Goal: Navigation & Orientation: Find specific page/section

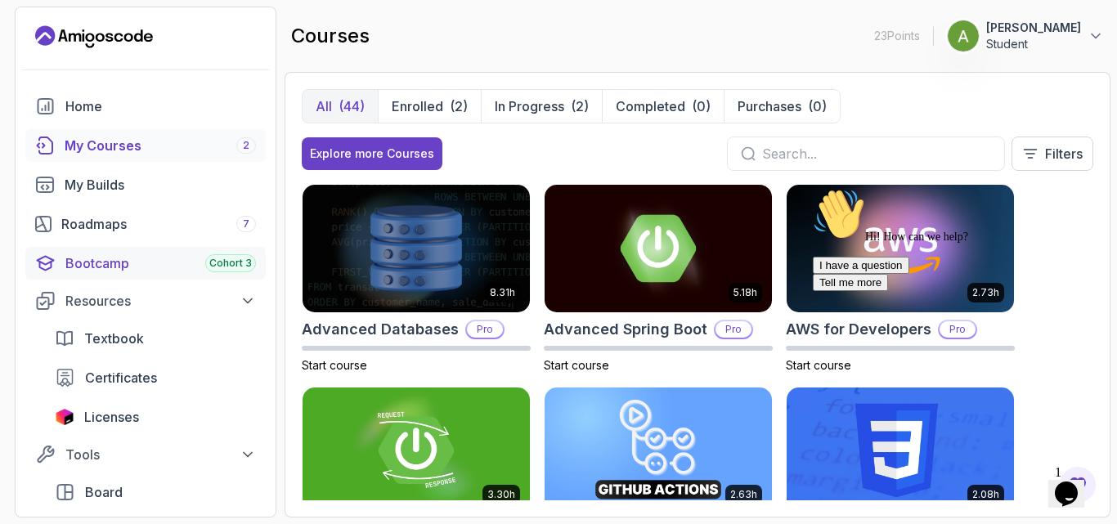
click at [101, 260] on div "Bootcamp Cohort 3" at bounding box center [160, 264] width 191 height 20
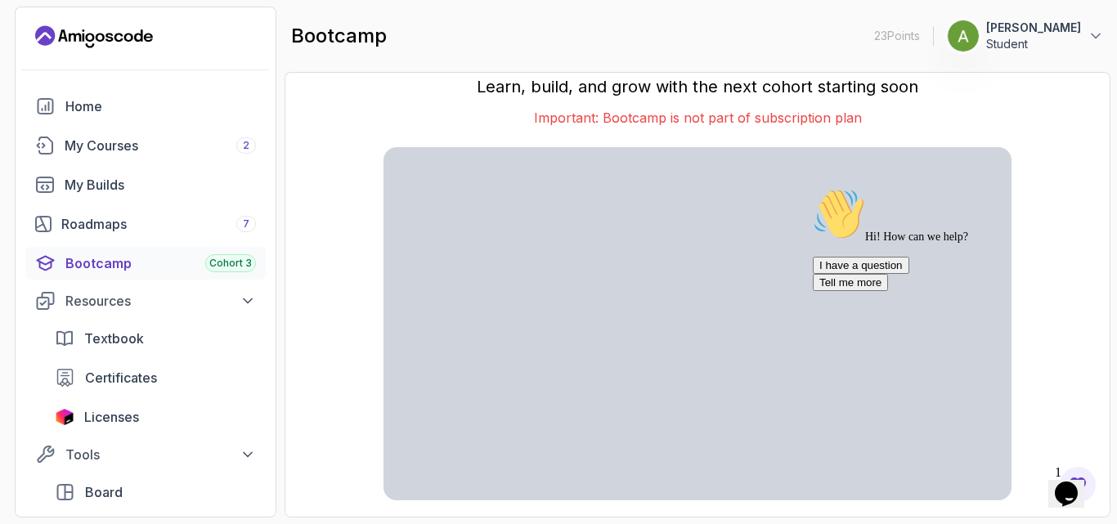
click at [813, 188] on icon "Chat attention grabber" at bounding box center [813, 188] width 0 height 0
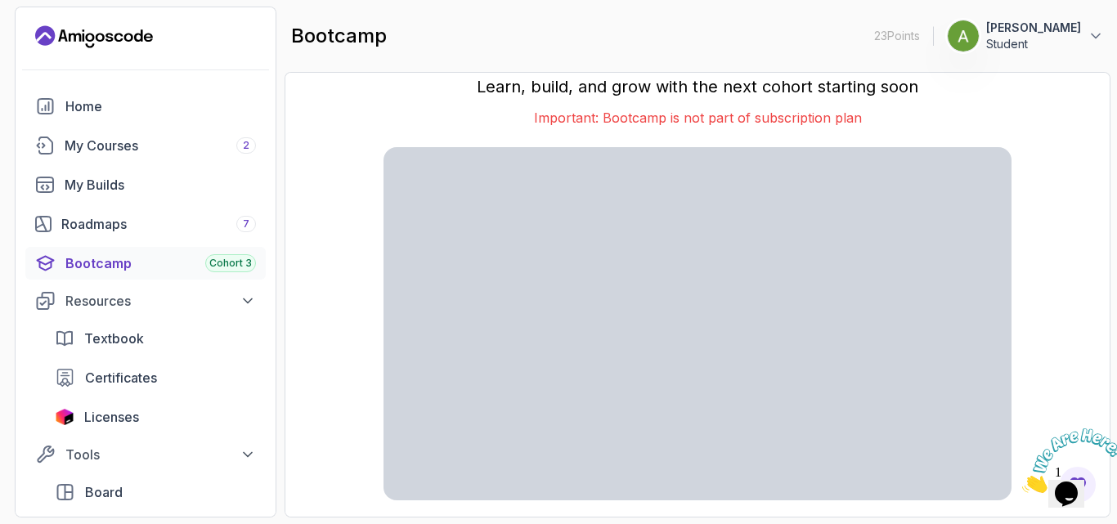
click at [1022, 482] on icon "Close" at bounding box center [1022, 489] width 0 height 14
click at [97, 146] on div "My Courses 2" at bounding box center [160, 146] width 191 height 20
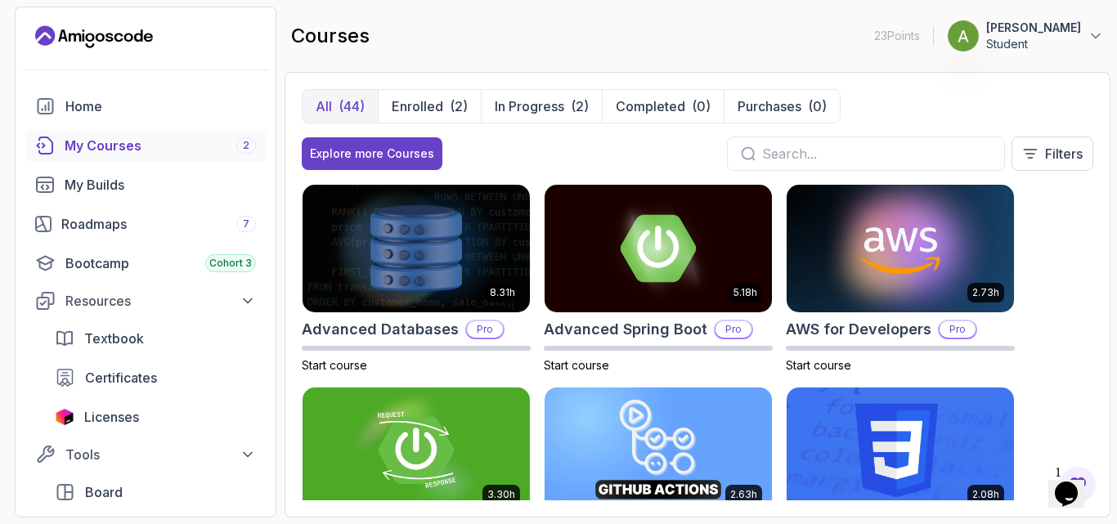
click at [832, 375] on div "8.31h Advanced Databases Pro Start course 5.18h Advanced Spring Boot Pro Start …" at bounding box center [698, 342] width 792 height 317
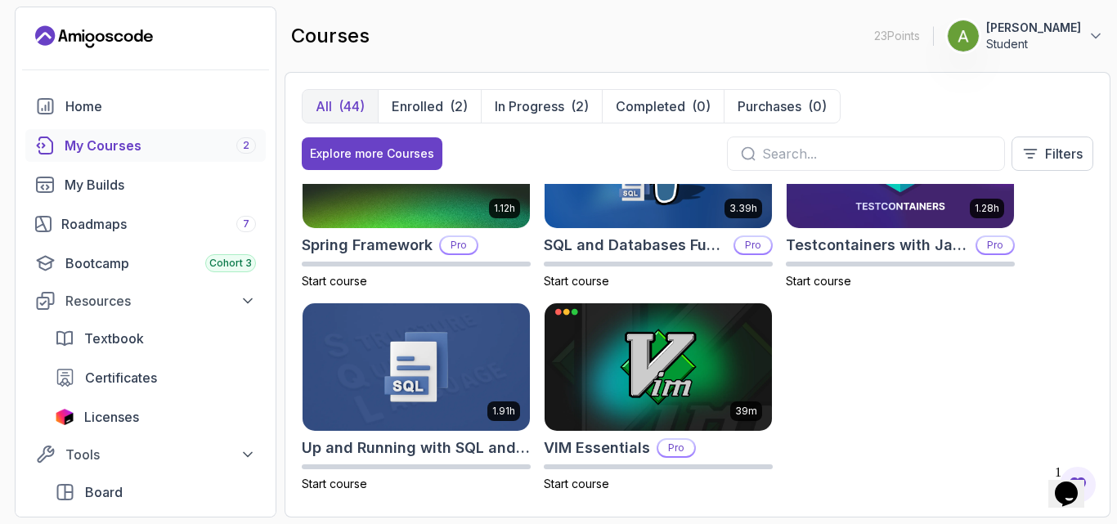
scroll to position [2727, 0]
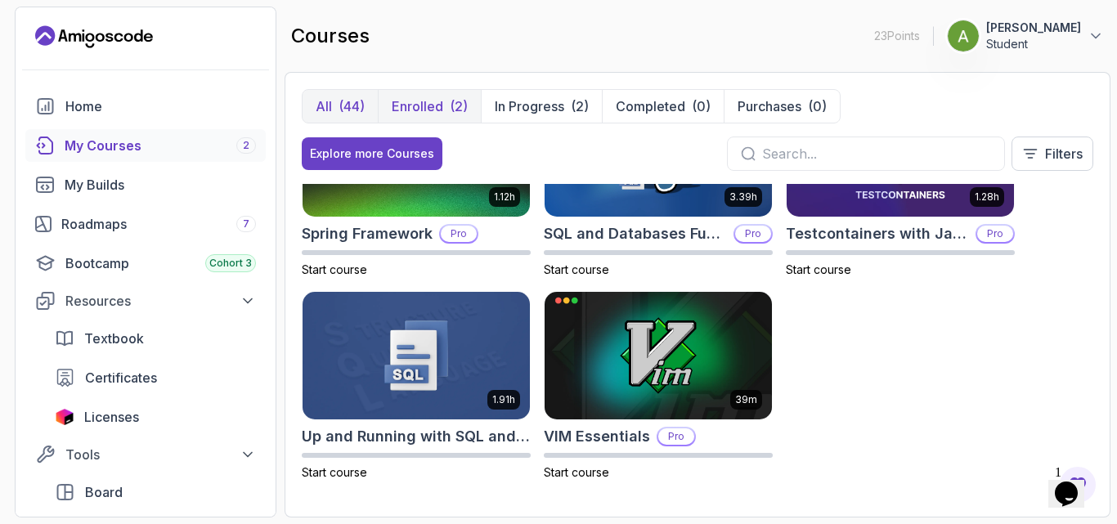
click at [414, 110] on p "Enrolled" at bounding box center [418, 107] width 52 height 20
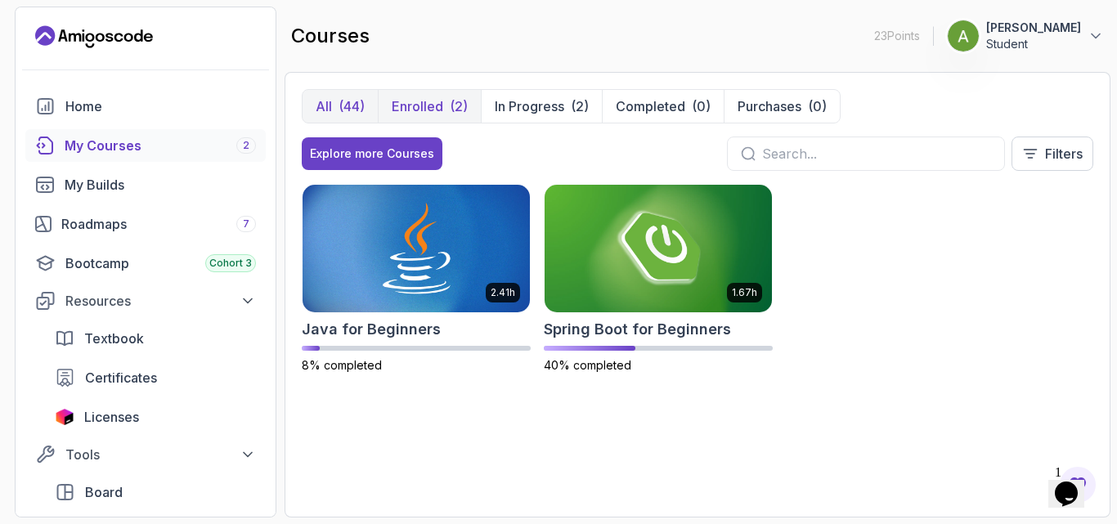
click at [352, 101] on div "(44)" at bounding box center [352, 107] width 26 height 20
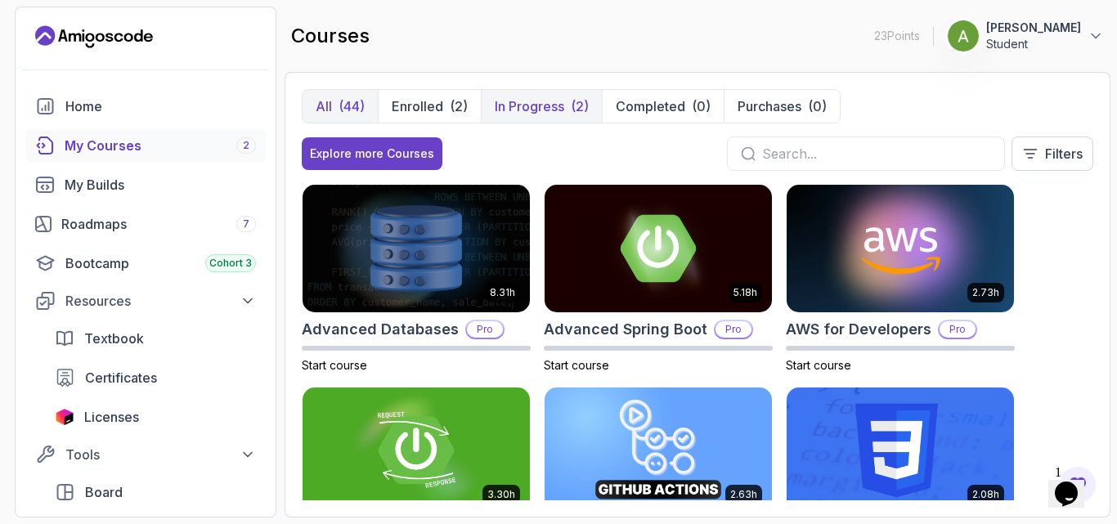
click at [539, 106] on p "In Progress" at bounding box center [530, 107] width 70 height 20
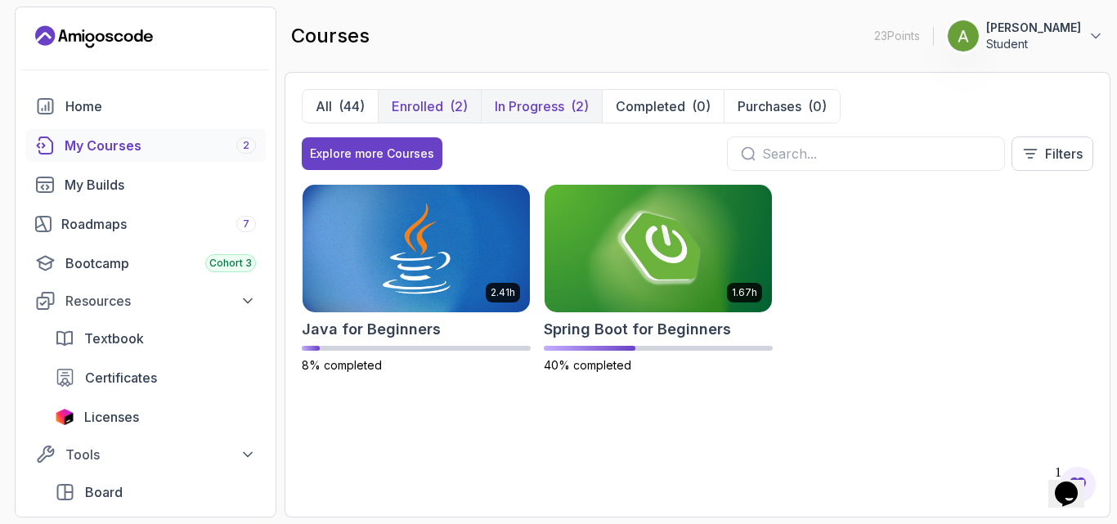
click at [424, 111] on p "Enrolled" at bounding box center [418, 107] width 52 height 20
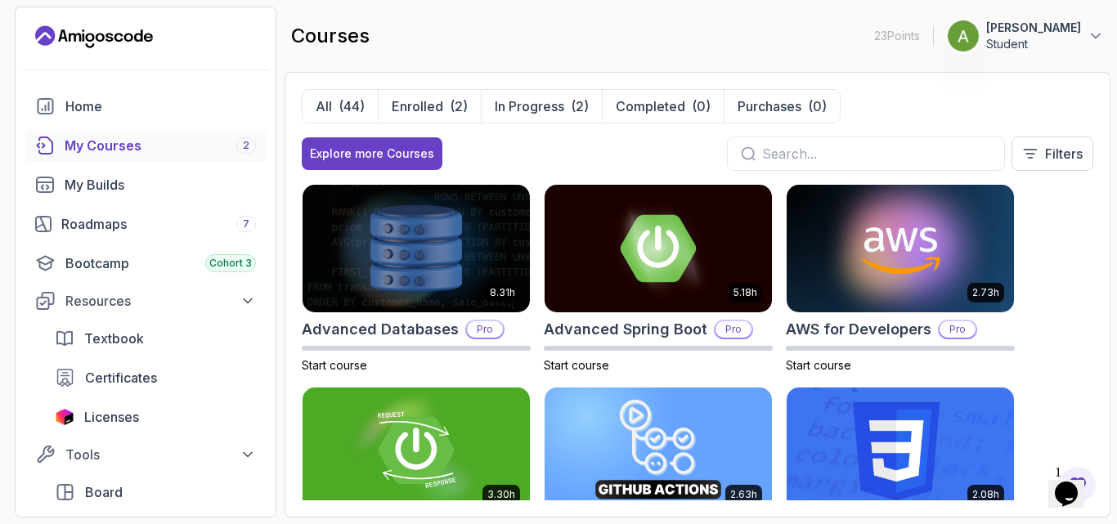
click at [985, 432] on img at bounding box center [900, 450] width 239 height 133
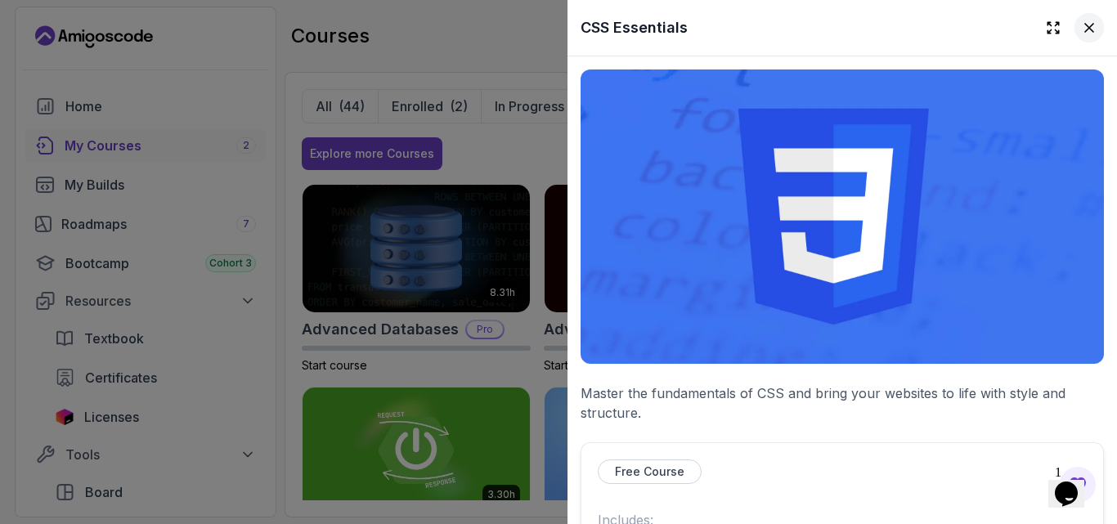
click at [1085, 31] on icon at bounding box center [1089, 28] width 8 height 8
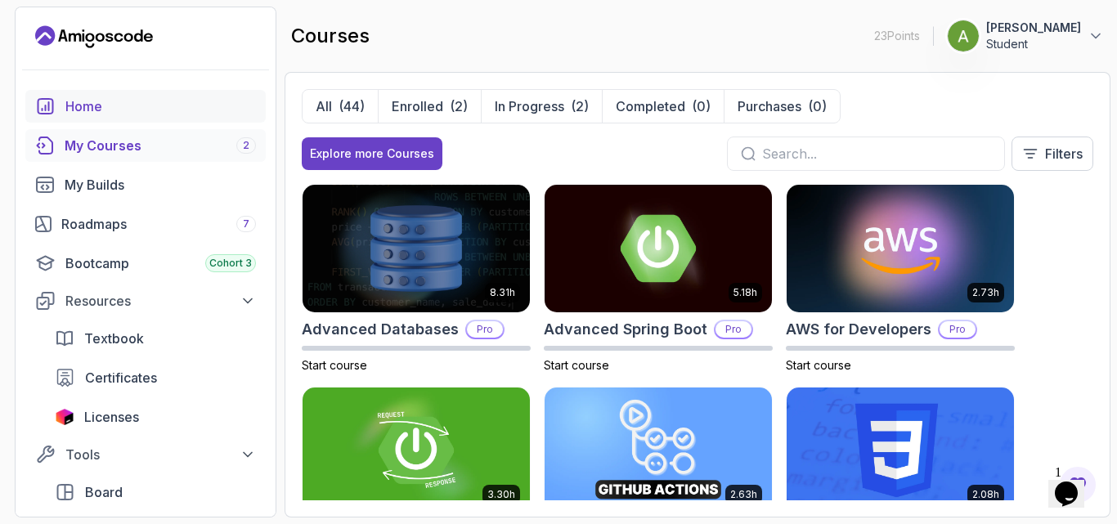
click at [81, 107] on div "Home" at bounding box center [160, 107] width 191 height 20
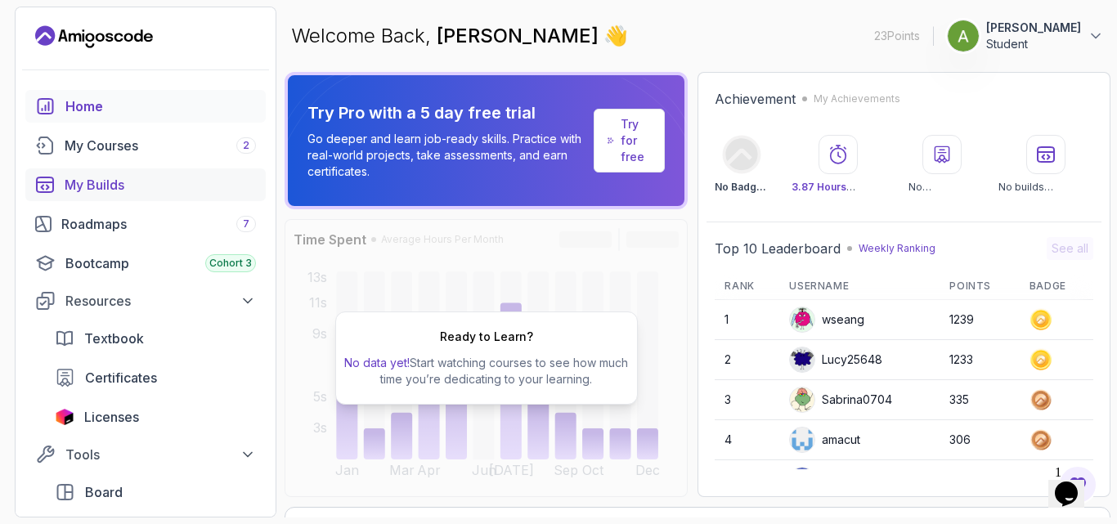
click at [156, 190] on div "My Builds" at bounding box center [160, 185] width 191 height 20
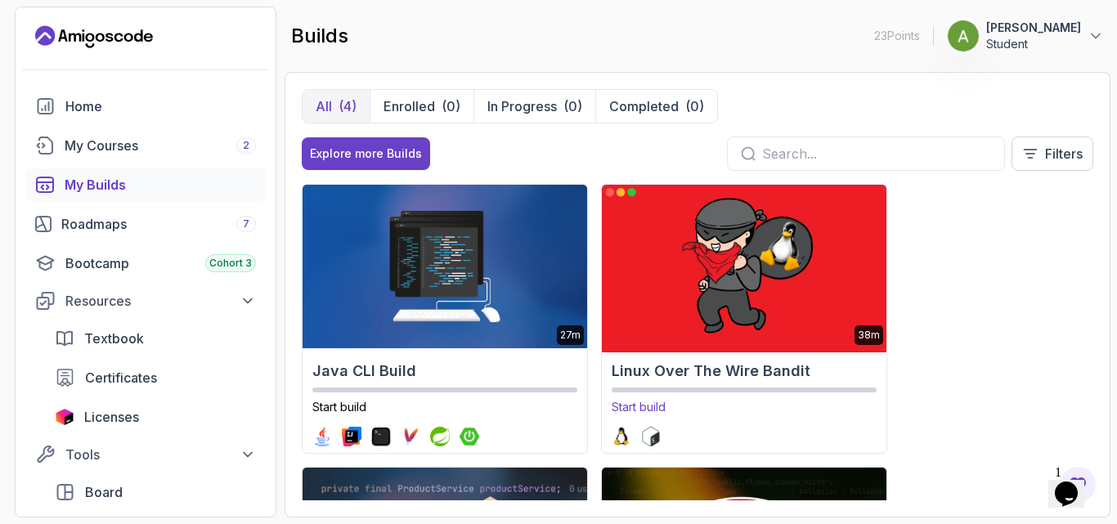
click at [697, 336] on img at bounding box center [744, 267] width 299 height 172
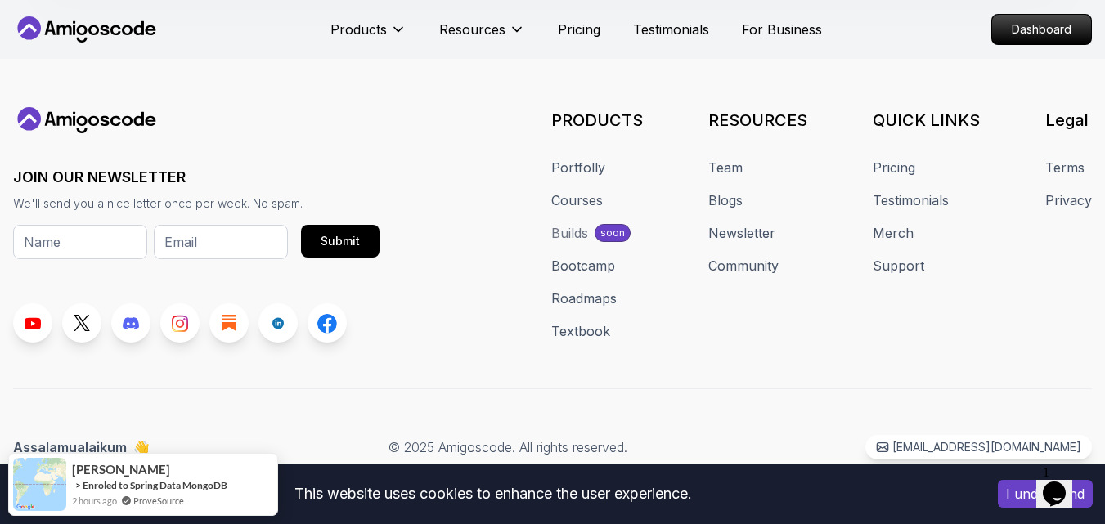
scroll to position [856, 0]
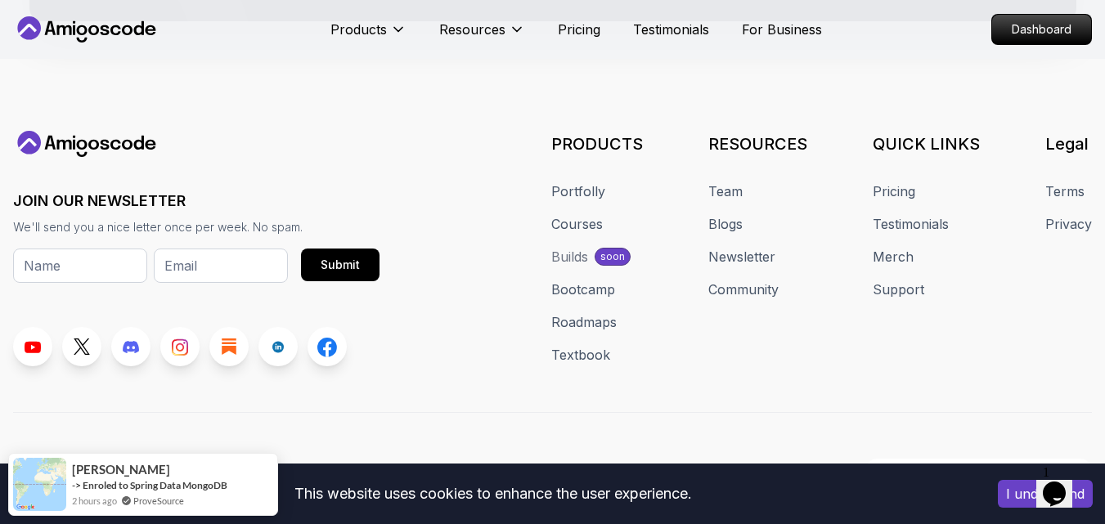
scroll to position [5231, 0]
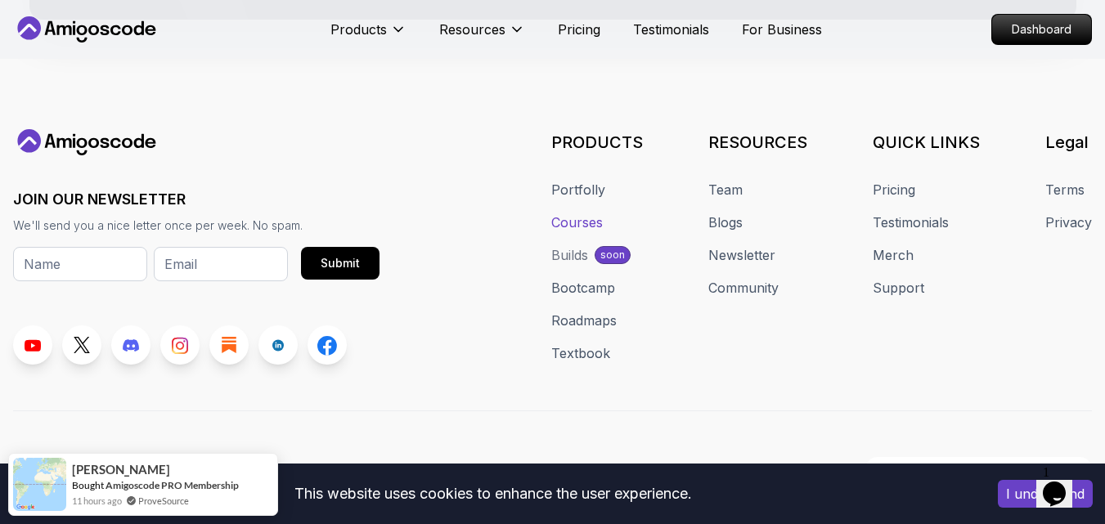
click at [575, 213] on link "Courses" at bounding box center [577, 223] width 52 height 20
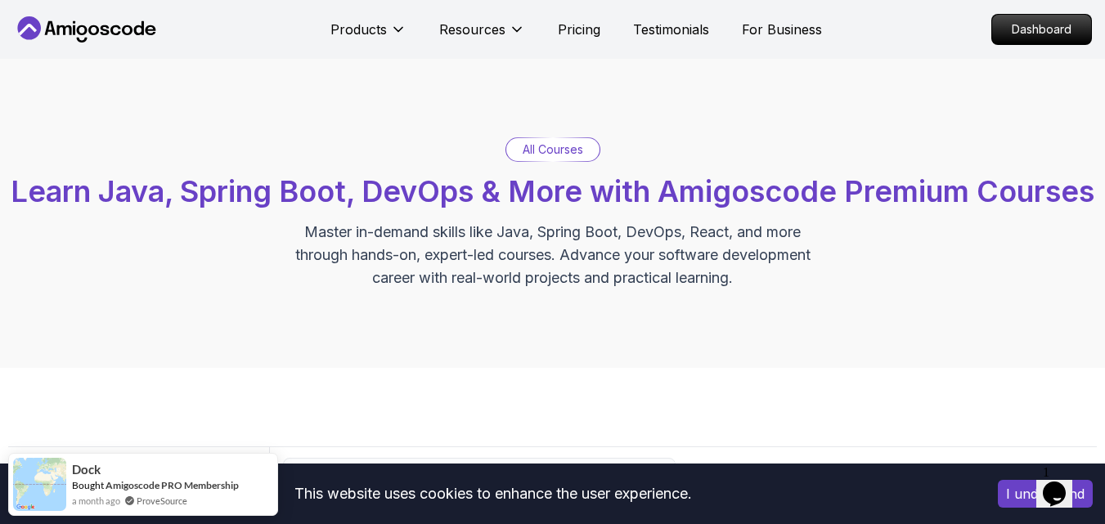
click at [544, 247] on div "All Courses Learn Java, Spring Boot, DevOps & More with Amigoscode Premium Cour…" at bounding box center [552, 213] width 1089 height 152
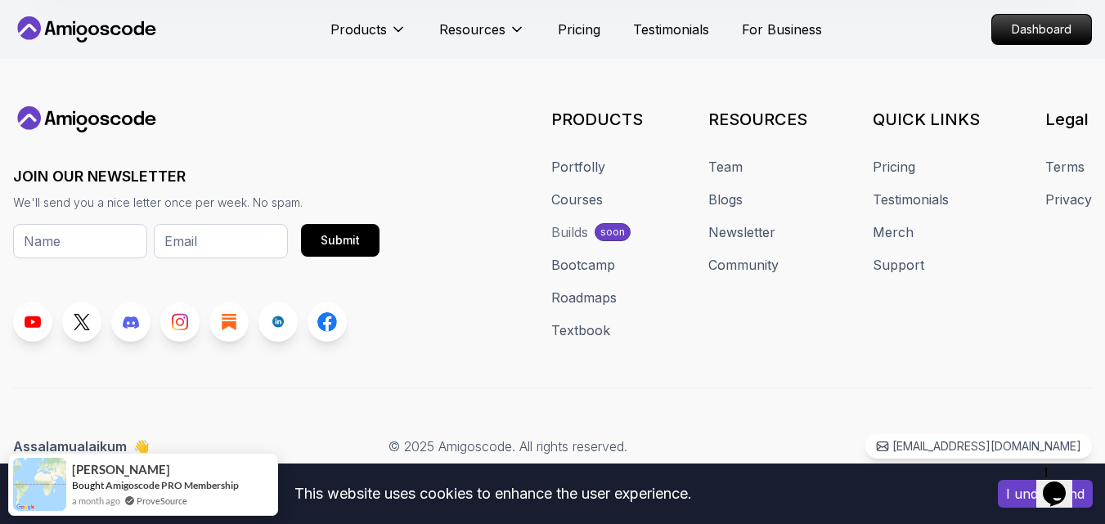
scroll to position [7494, 0]
